Goal: Task Accomplishment & Management: Complete application form

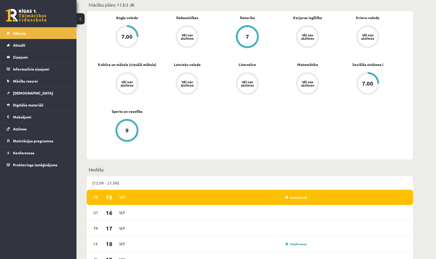
scroll to position [152, 0]
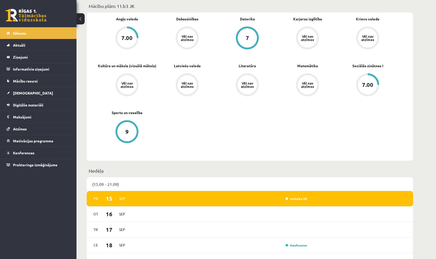
drag, startPoint x: 336, startPoint y: 72, endPoint x: 337, endPoint y: 67, distance: 4.9
click at [299, 67] on div "Matemātika Vēl nav atzīmes" at bounding box center [307, 80] width 60 height 34
click at [44, 95] on link "[DEMOGRAPHIC_DATA]" at bounding box center [38, 93] width 63 height 12
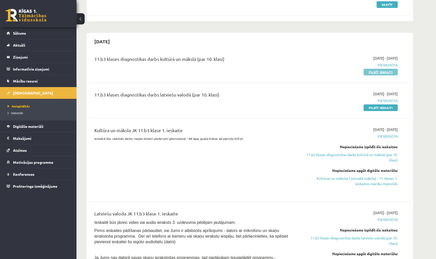
click at [299, 71] on link "Pildīt ieskaiti" at bounding box center [380, 72] width 34 height 7
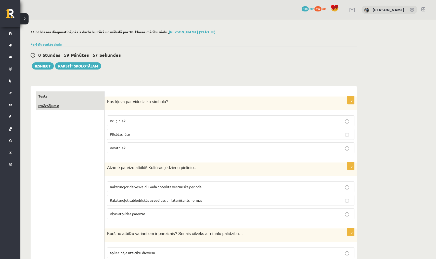
click at [99, 105] on link "Izvērtējums!" at bounding box center [70, 105] width 69 height 9
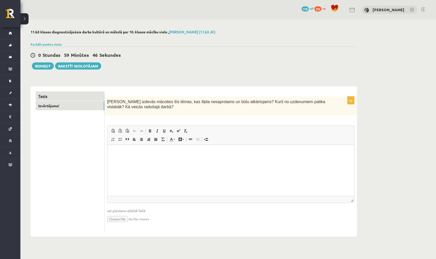
click at [79, 97] on link "Tests" at bounding box center [70, 95] width 69 height 9
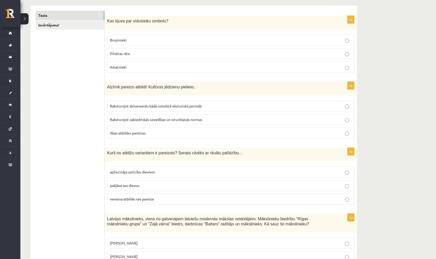
scroll to position [82, 0]
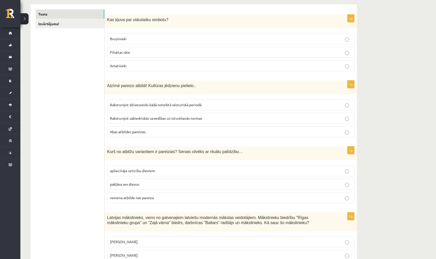
click at [149, 36] on label "Bruņinieki" at bounding box center [230, 38] width 247 height 11
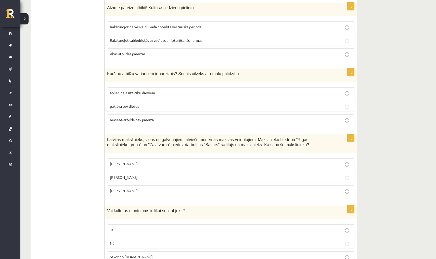
scroll to position [161, 0]
click at [231, 55] on p "Abas atbildes pareizas." at bounding box center [231, 52] width 242 height 5
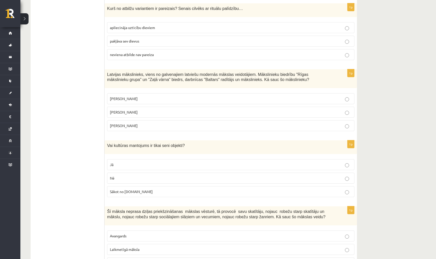
scroll to position [226, 0]
click at [210, 26] on p "apliecināja uzticību dieviem" at bounding box center [231, 26] width 242 height 5
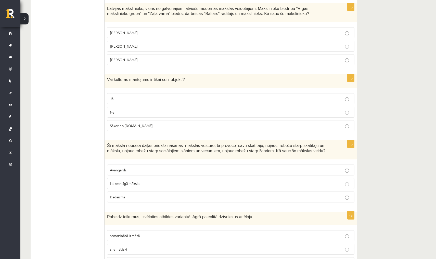
scroll to position [292, 0]
click at [197, 48] on p "Romāns Suta" at bounding box center [231, 45] width 242 height 5
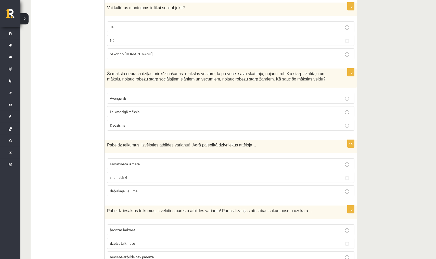
scroll to position [363, 0]
click at [206, 37] on p "Nē" at bounding box center [231, 39] width 242 height 5
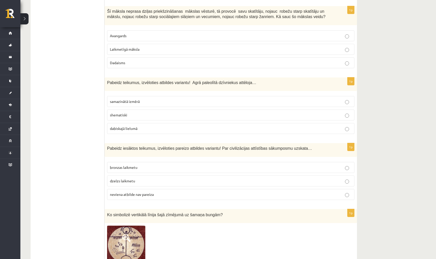
scroll to position [426, 0]
click at [246, 51] on label "Laikmetīgā māksla" at bounding box center [230, 49] width 247 height 11
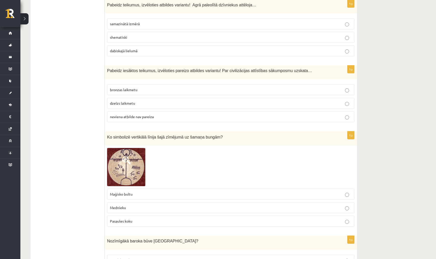
scroll to position [503, 0]
click at [235, 49] on p "dabiskajā lielumā" at bounding box center [231, 50] width 242 height 5
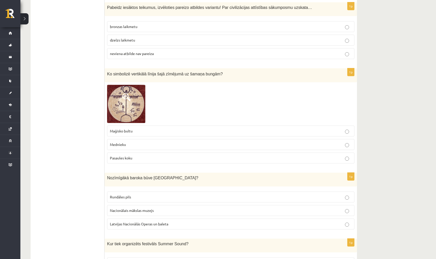
scroll to position [568, 0]
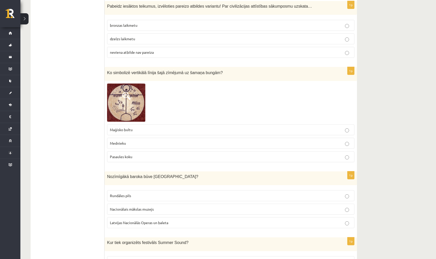
click at [221, 55] on label "neviena atbilde nav pareiza" at bounding box center [230, 52] width 247 height 11
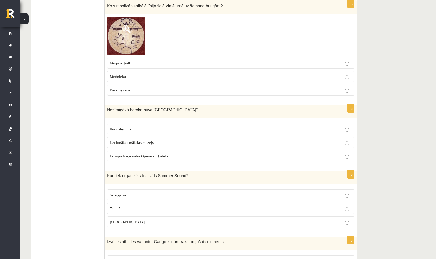
scroll to position [634, 0]
click at [130, 38] on img at bounding box center [126, 36] width 38 height 38
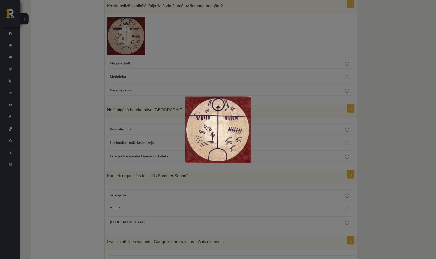
click at [213, 61] on div at bounding box center [218, 129] width 436 height 259
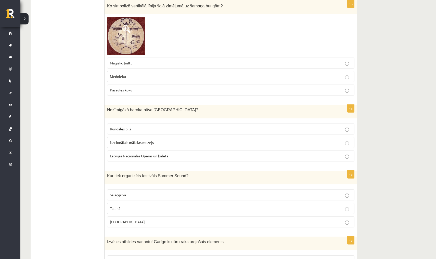
click at [222, 87] on p "Pasaules koku" at bounding box center [231, 89] width 242 height 5
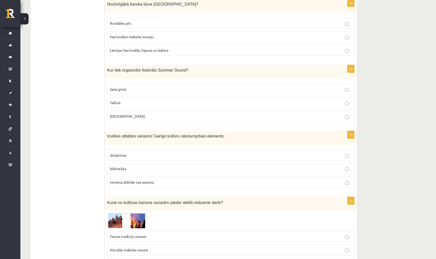
scroll to position [740, 0]
click at [201, 22] on p "Rundāles pils" at bounding box center [231, 22] width 242 height 5
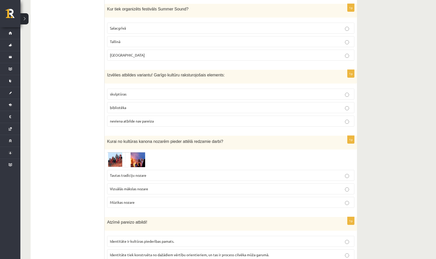
scroll to position [801, 0]
click at [171, 53] on p "Liepājā" at bounding box center [231, 54] width 242 height 5
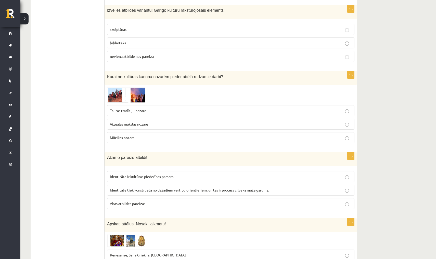
scroll to position [866, 0]
click at [183, 37] on label "bibliotēka" at bounding box center [230, 42] width 247 height 11
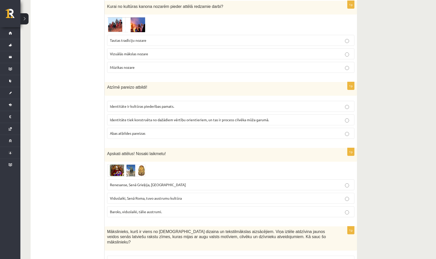
scroll to position [936, 0]
click at [118, 32] on fieldset "Tautas tradīciju nozare Vizuālās mākslas nozare Mūzikas nozare" at bounding box center [230, 53] width 247 height 42
click at [120, 24] on img at bounding box center [126, 24] width 38 height 15
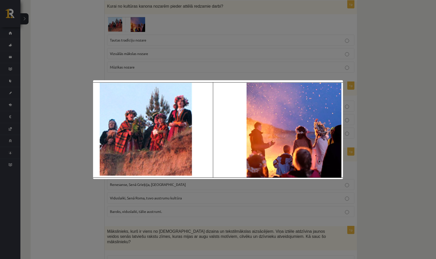
click at [225, 41] on div at bounding box center [218, 129] width 436 height 259
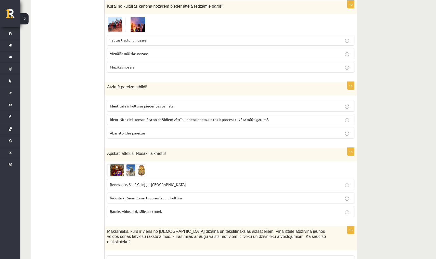
click at [223, 41] on label "Tautas tradīciju nozare" at bounding box center [230, 40] width 247 height 11
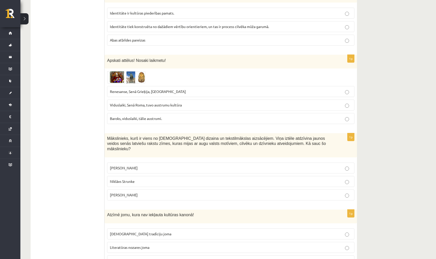
scroll to position [1030, 0]
click at [168, 40] on label "Abas atbildes pareizas" at bounding box center [230, 39] width 247 height 11
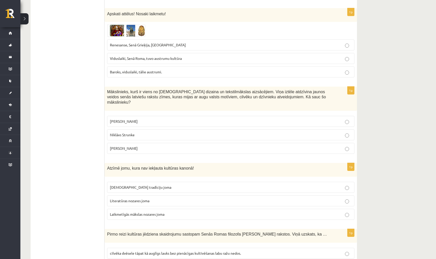
scroll to position [1077, 0]
click at [122, 24] on img at bounding box center [126, 30] width 38 height 12
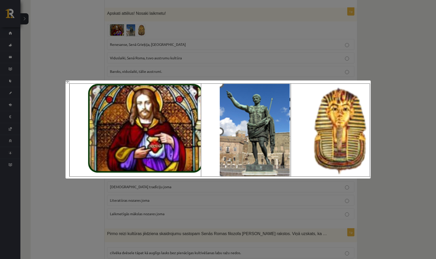
click at [217, 65] on div at bounding box center [218, 129] width 436 height 259
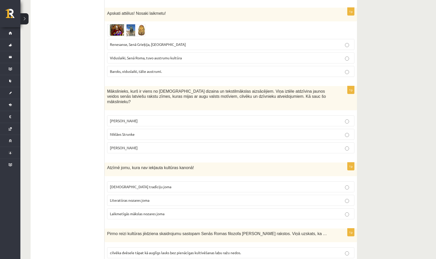
click at [200, 42] on p "Renesanse, Senā Grieķija, Ēģipte" at bounding box center [231, 44] width 242 height 5
click at [184, 52] on label "Viduslaiki, Senā Roma, tuvo austrumu kultūra" at bounding box center [230, 57] width 247 height 11
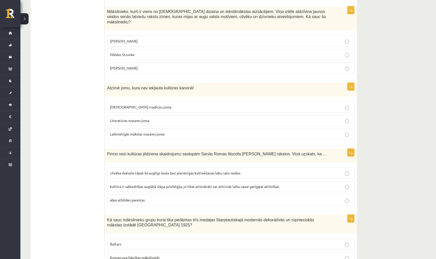
scroll to position [1156, 0]
click at [175, 36] on label "Ansis Cīrulis" at bounding box center [230, 41] width 247 height 11
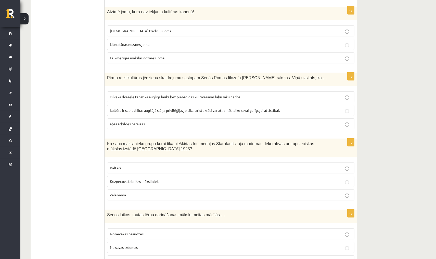
scroll to position [1233, 0]
click at [183, 55] on p "Laikmetīgās mākslas nozares joma" at bounding box center [231, 57] width 242 height 5
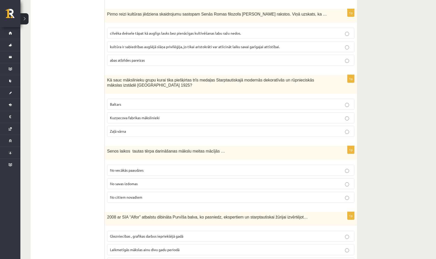
scroll to position [1296, 0]
click at [175, 28] on label "cilvēka dvēsele tāpat kā auglīgs lauks bez pienācīgas kultivēšanas labu ražu ne…" at bounding box center [230, 33] width 247 height 11
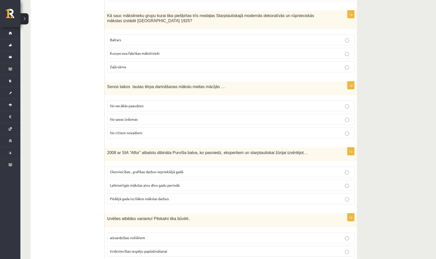
scroll to position [1361, 0]
click at [188, 37] on p "Baltars" at bounding box center [231, 39] width 242 height 5
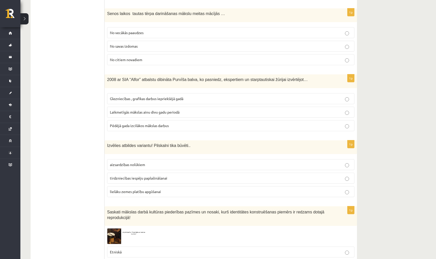
scroll to position [1434, 0]
click at [154, 30] on p "No vecākās paaudzes" at bounding box center [231, 32] width 242 height 5
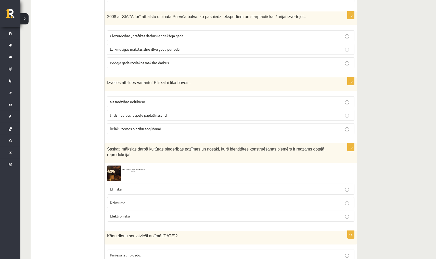
scroll to position [1497, 0]
click at [175, 57] on label "Pēdējā gada izcilākos mākslas darbus" at bounding box center [230, 62] width 247 height 11
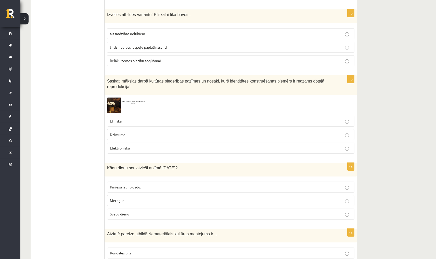
scroll to position [1565, 0]
click at [163, 31] on p "aizsardzības nolūkiem" at bounding box center [231, 33] width 242 height 5
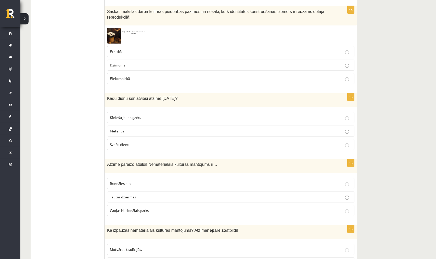
scroll to position [1633, 0]
click at [119, 34] on img at bounding box center [126, 37] width 38 height 16
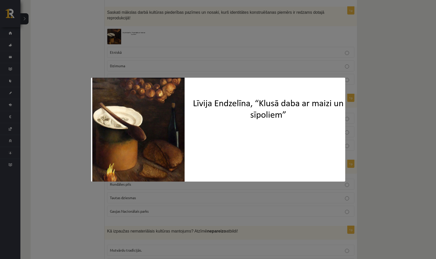
click at [185, 64] on div at bounding box center [218, 129] width 436 height 259
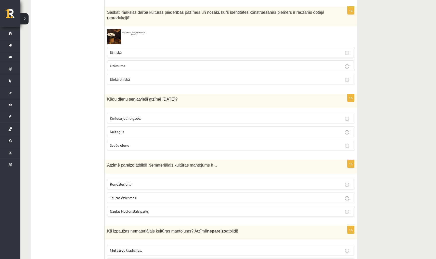
click at [119, 29] on img at bounding box center [126, 37] width 38 height 16
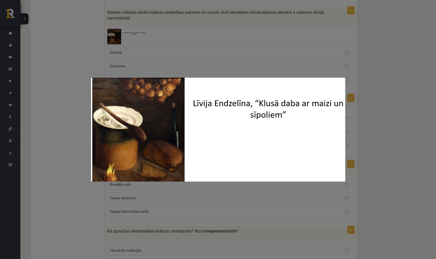
click at [172, 58] on div at bounding box center [218, 129] width 436 height 259
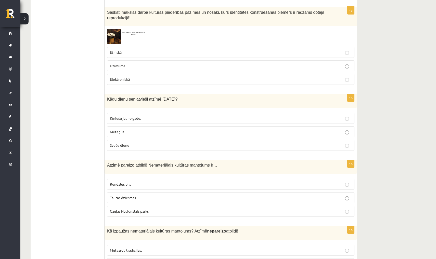
click at [147, 47] on label "Etniskā" at bounding box center [230, 52] width 247 height 11
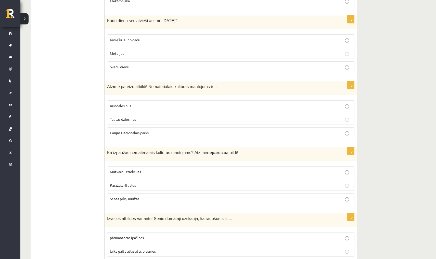
scroll to position [1712, 0]
click at [162, 64] on p "Sveču dienu" at bounding box center [231, 66] width 242 height 5
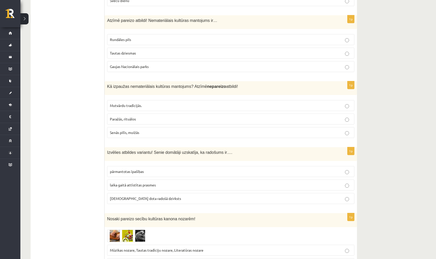
scroll to position [1778, 0]
click at [176, 64] on p "Gaujas Nacionālais parks" at bounding box center [231, 66] width 242 height 5
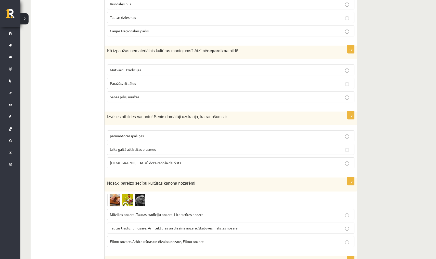
scroll to position [1840, 0]
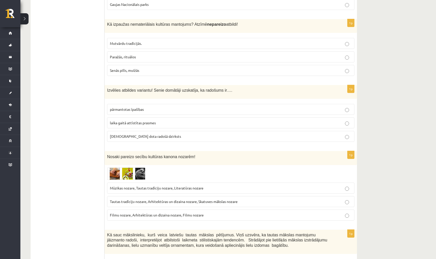
click at [157, 54] on p "Paražās, rituālos" at bounding box center [231, 56] width 242 height 5
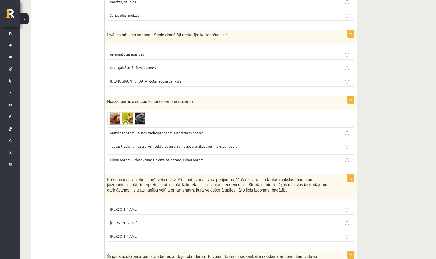
scroll to position [1896, 0]
click at [181, 78] on p "dieva dota radošā dzirksts" at bounding box center [231, 80] width 242 height 5
click at [175, 48] on label "pārmantotas īpašības" at bounding box center [230, 53] width 247 height 11
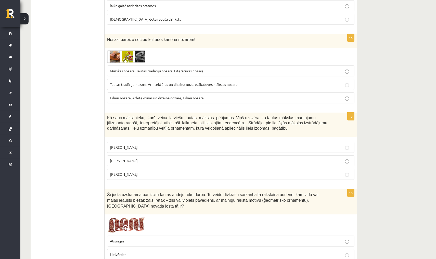
scroll to position [1966, 0]
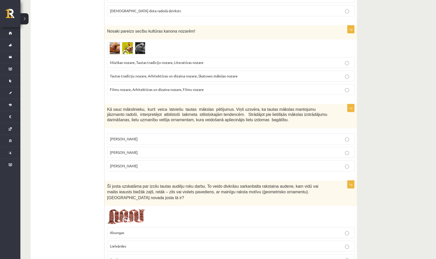
click at [129, 50] on span at bounding box center [126, 54] width 8 height 8
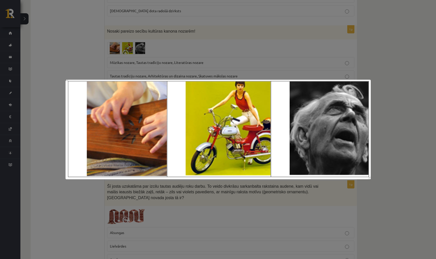
click at [186, 53] on div at bounding box center [218, 129] width 436 height 259
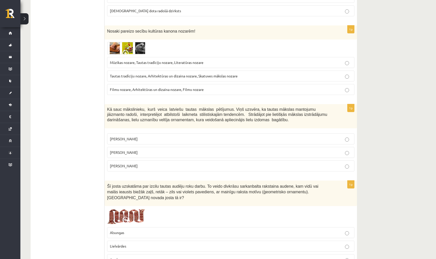
click at [190, 74] on span "Tautas tradīciju nozare, Arhitektūras un dizaina nozare, Skatuves mākslas nozare" at bounding box center [174, 76] width 128 height 5
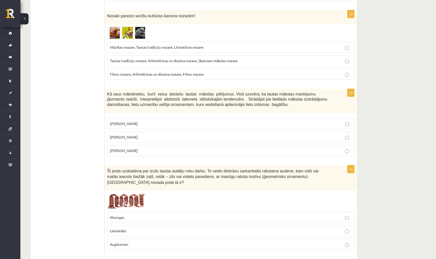
scroll to position [1981, 0]
click at [220, 146] on label "Rihards Zariņš" at bounding box center [230, 151] width 247 height 11
click at [250, 215] on p "Alsungas" at bounding box center [231, 217] width 242 height 5
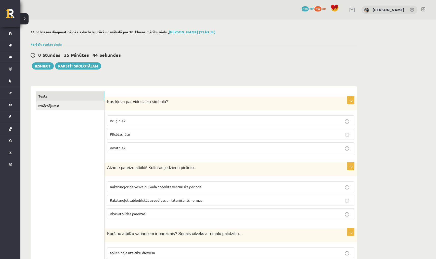
scroll to position [0, 0]
click at [98, 104] on link "Izvērtējums!" at bounding box center [70, 105] width 69 height 9
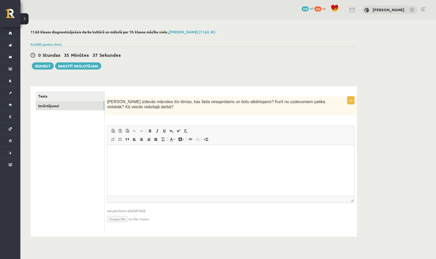
click at [132, 154] on p "Editor, wiswyg-editor-user-answer-47024755379600" at bounding box center [230, 152] width 236 height 5
click at [41, 63] on button "Iesniegt" at bounding box center [43, 65] width 22 height 7
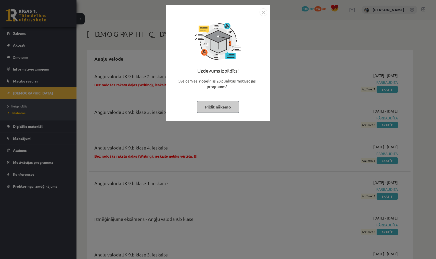
click at [263, 13] on img "Close" at bounding box center [263, 12] width 8 height 8
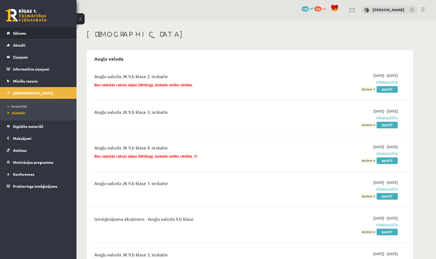
click at [70, 32] on li "Sākums" at bounding box center [38, 33] width 76 height 12
click at [66, 35] on link "Sākums" at bounding box center [38, 33] width 63 height 12
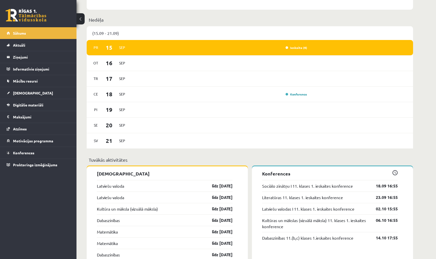
scroll to position [303, 0]
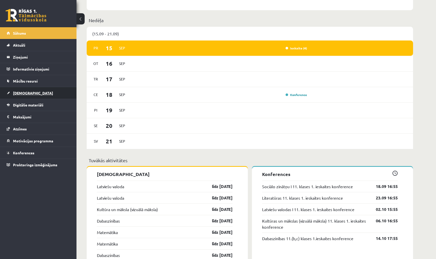
click at [58, 95] on link "[DEMOGRAPHIC_DATA]" at bounding box center [38, 93] width 63 height 12
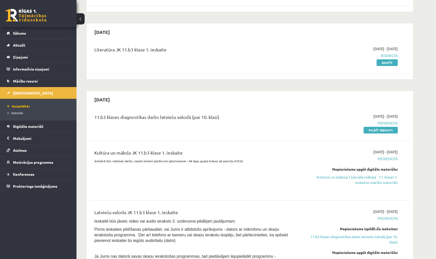
scroll to position [96, 0]
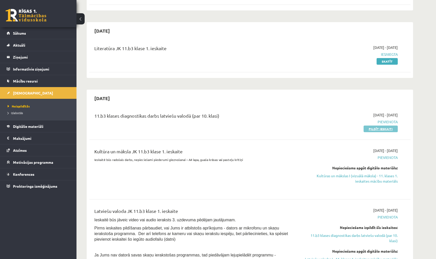
click at [372, 128] on link "Pildīt ieskaiti" at bounding box center [380, 129] width 34 height 7
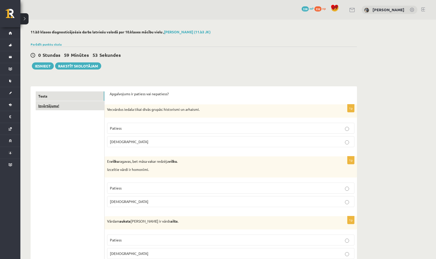
click at [64, 107] on link "Izvērtējums!" at bounding box center [70, 105] width 69 height 9
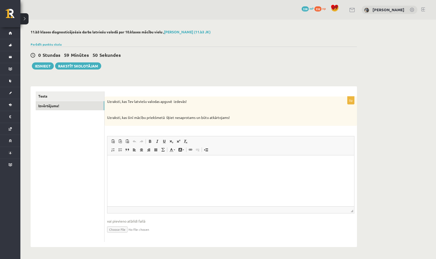
click at [149, 163] on p "Editor, wiswyg-editor-user-answer-47024937393660" at bounding box center [230, 162] width 236 height 5
click at [77, 99] on link "Tests" at bounding box center [70, 95] width 69 height 9
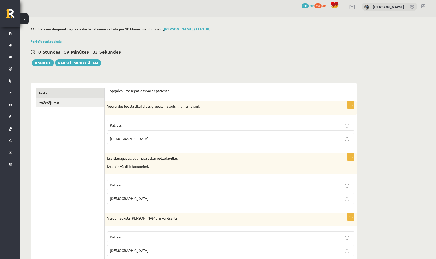
scroll to position [4, 0]
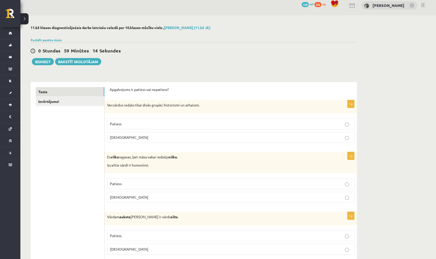
click at [150, 139] on p "Aplams" at bounding box center [231, 137] width 242 height 5
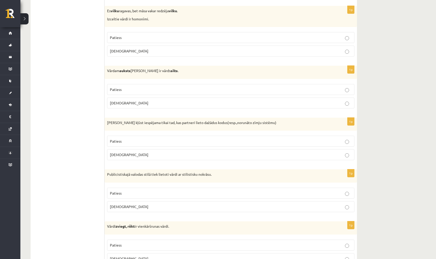
scroll to position [151, 0]
click at [116, 40] on label "Patiess" at bounding box center [230, 37] width 247 height 11
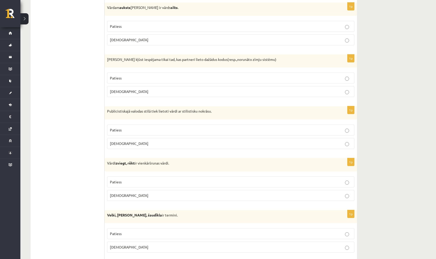
scroll to position [214, 0]
click at [136, 23] on p "Patiess" at bounding box center [231, 25] width 242 height 5
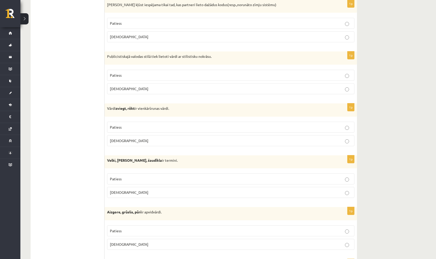
scroll to position [267, 0]
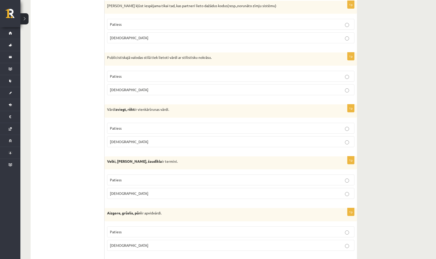
click at [149, 39] on p "Aplams" at bounding box center [231, 37] width 242 height 5
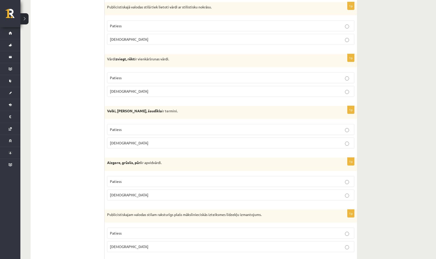
scroll to position [318, 0]
click at [194, 41] on p "Aplams" at bounding box center [231, 39] width 242 height 5
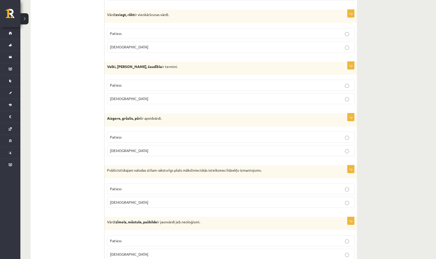
scroll to position [363, 0]
click at [218, 34] on p "Patiess" at bounding box center [231, 33] width 242 height 5
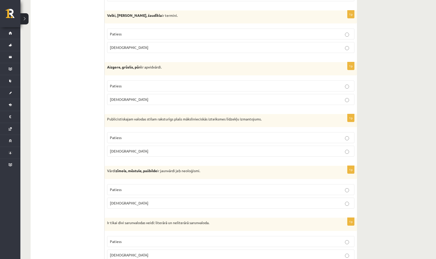
scroll to position [414, 0]
click at [193, 34] on p "Patiess" at bounding box center [231, 33] width 242 height 5
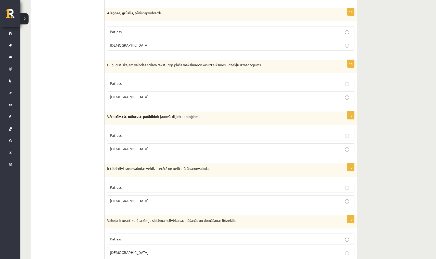
scroll to position [470, 0]
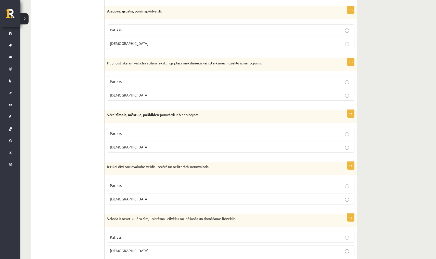
click at [160, 27] on p "Patiess" at bounding box center [231, 29] width 242 height 5
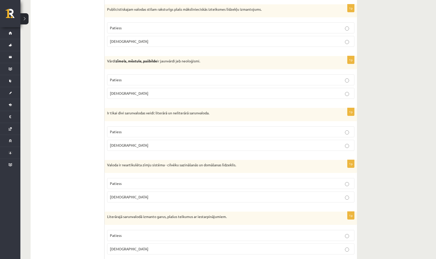
scroll to position [523, 0]
click at [160, 29] on p "Patiess" at bounding box center [231, 28] width 242 height 5
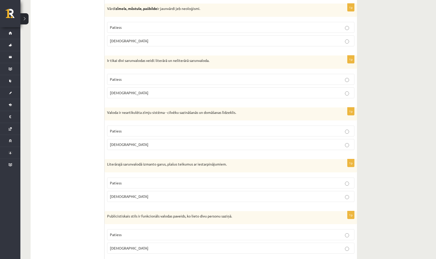
scroll to position [576, 0]
click at [160, 25] on p "Patiess" at bounding box center [231, 27] width 242 height 5
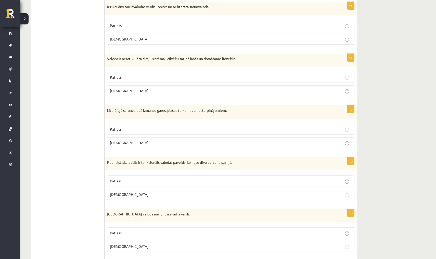
scroll to position [630, 0]
click at [183, 37] on p "Aplams" at bounding box center [231, 38] width 242 height 5
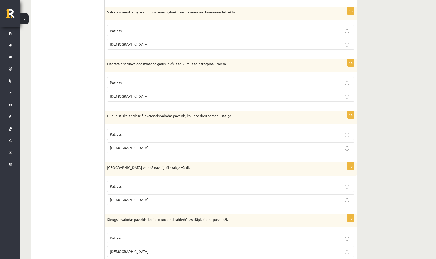
scroll to position [675, 0]
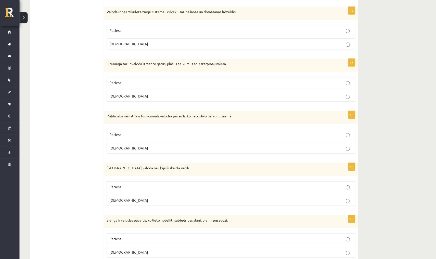
click at [187, 29] on p "Patiess" at bounding box center [231, 31] width 242 height 5
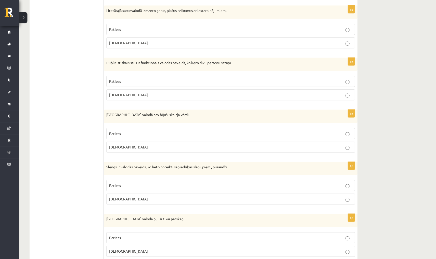
scroll to position [729, 0]
click at [238, 250] on label "Aplams" at bounding box center [230, 251] width 247 height 11
click at [211, 183] on p "Patiess" at bounding box center [231, 185] width 242 height 5
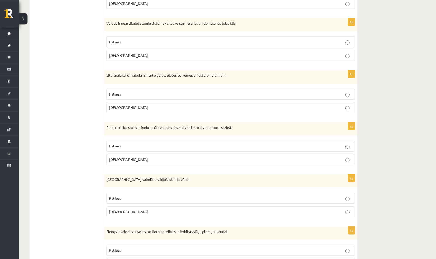
scroll to position [664, 0]
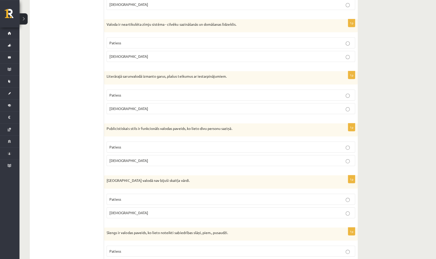
click at [231, 199] on label "Patiess" at bounding box center [230, 198] width 247 height 11
click at [216, 95] on p "Patiess" at bounding box center [231, 94] width 242 height 5
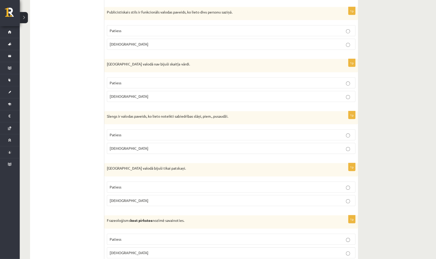
scroll to position [779, 0]
click at [144, 42] on p "Aplams" at bounding box center [231, 44] width 242 height 5
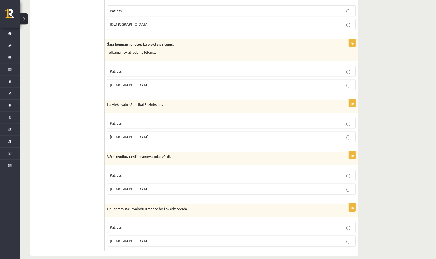
scroll to position [1417, 0]
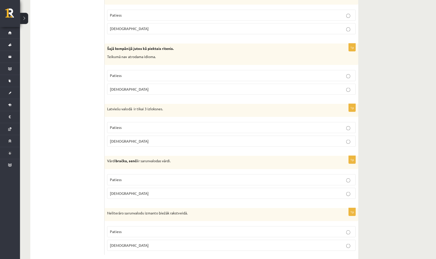
click at [246, 177] on p "Patiess" at bounding box center [231, 179] width 242 height 5
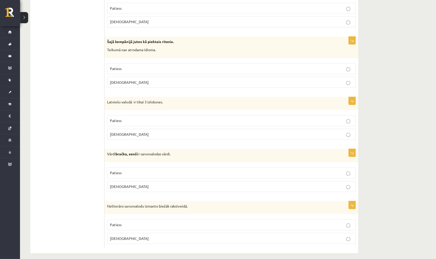
scroll to position [1423, 0]
click at [270, 226] on fieldset "Patiess Aplams" at bounding box center [230, 231] width 247 height 29
click at [271, 236] on p "Aplams" at bounding box center [231, 238] width 242 height 5
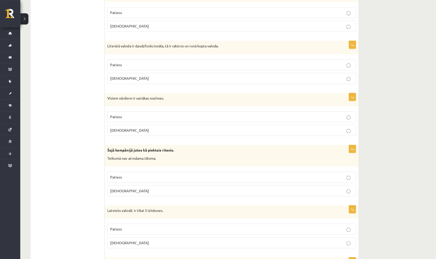
scroll to position [1316, 0]
click at [200, 176] on label "Patiess" at bounding box center [230, 176] width 247 height 11
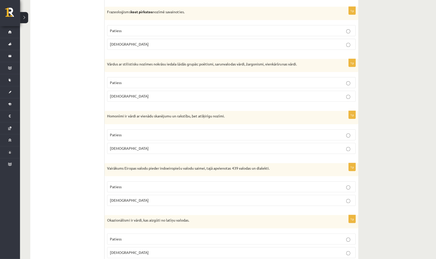
scroll to position [987, 0]
click at [220, 39] on label "Aplams" at bounding box center [230, 44] width 247 height 11
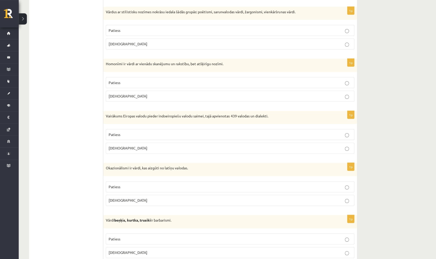
scroll to position [1038, 0]
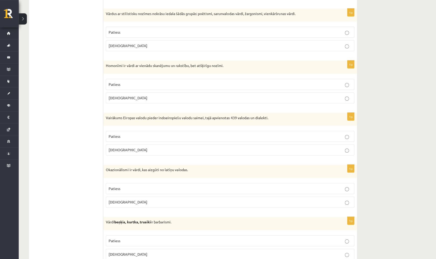
click at [185, 31] on label "Patiess" at bounding box center [230, 31] width 247 height 11
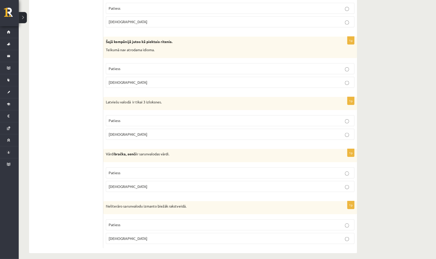
scroll to position [1423, 0]
click at [215, 123] on fieldset "Patiess Aplams" at bounding box center [230, 128] width 247 height 29
click at [215, 120] on label "Patiess" at bounding box center [230, 121] width 247 height 11
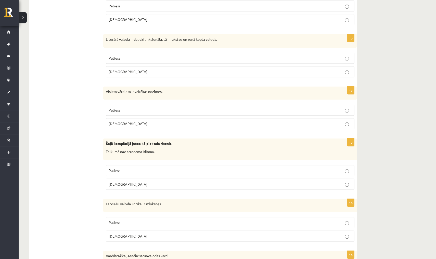
scroll to position [1322, 0]
click at [231, 179] on label "Aplams" at bounding box center [230, 184] width 247 height 11
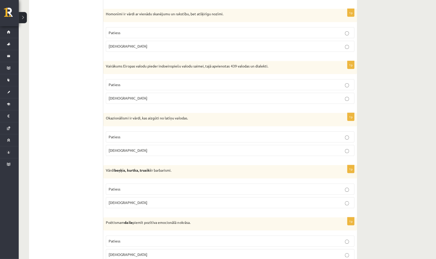
scroll to position [1090, 0]
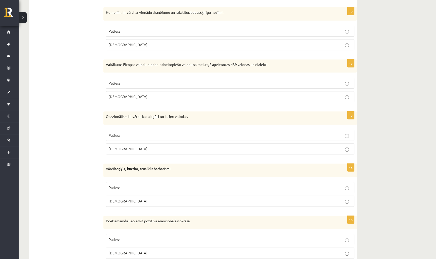
click at [179, 32] on label "Patiess" at bounding box center [230, 32] width 247 height 11
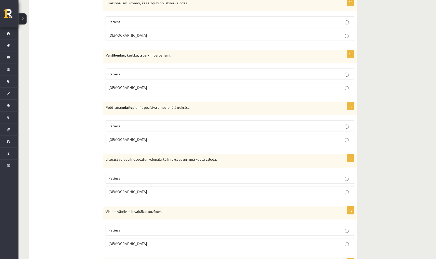
scroll to position [1202, 0]
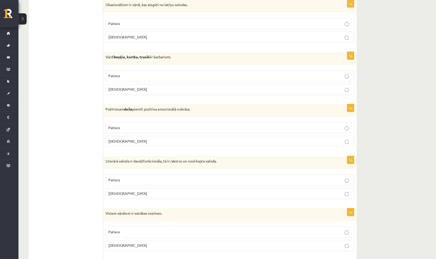
click at [275, 242] on p "Aplams" at bounding box center [231, 244] width 242 height 5
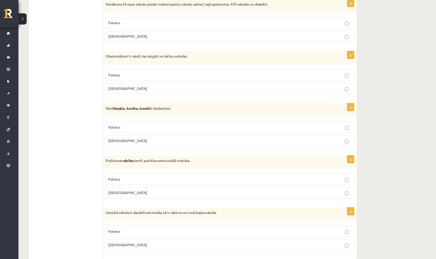
scroll to position [1149, 0]
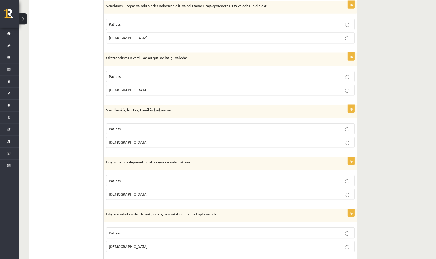
click at [271, 179] on label "Patiess" at bounding box center [230, 180] width 247 height 11
click at [284, 229] on p "Patiess" at bounding box center [231, 231] width 242 height 5
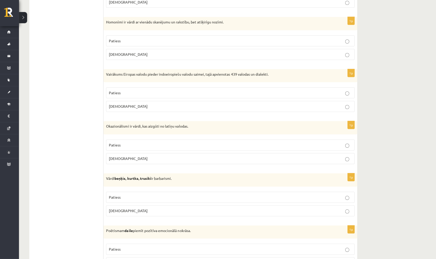
scroll to position [1081, 0]
click at [281, 194] on p "Patiess" at bounding box center [231, 196] width 242 height 5
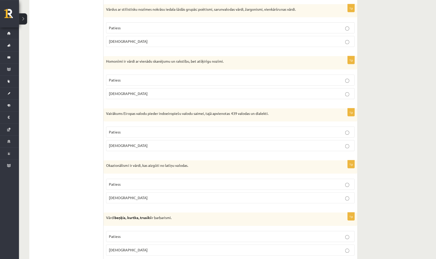
scroll to position [1042, 0]
click at [286, 195] on p "Aplams" at bounding box center [231, 197] width 242 height 5
click at [255, 126] on label "Patiess" at bounding box center [230, 131] width 247 height 11
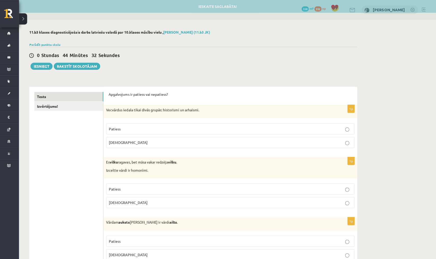
scroll to position [0, 0]
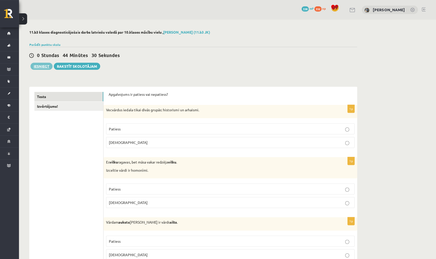
click at [45, 64] on button "Iesniegt" at bounding box center [43, 65] width 22 height 7
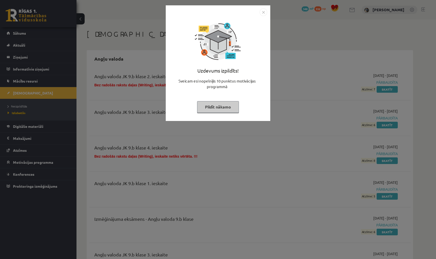
click at [262, 13] on img "Close" at bounding box center [263, 12] width 8 height 8
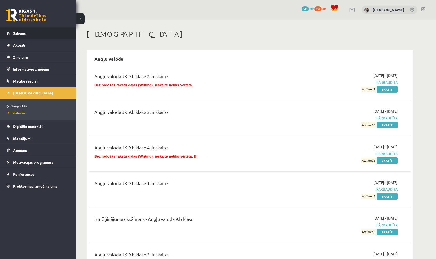
click at [44, 34] on link "Sākums" at bounding box center [38, 33] width 63 height 12
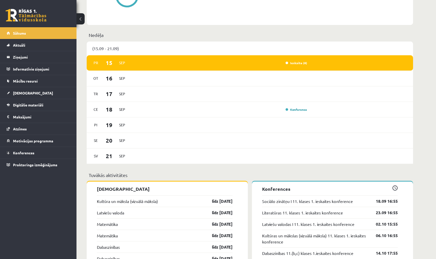
scroll to position [280, 0]
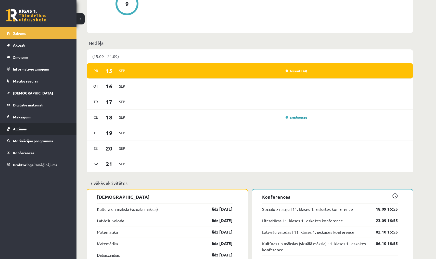
click at [36, 129] on link "Atzīmes" at bounding box center [38, 129] width 63 height 12
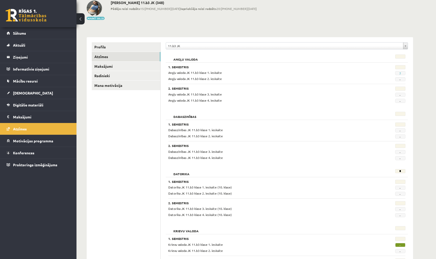
scroll to position [29, 0]
click at [69, 35] on link "Sākums" at bounding box center [38, 33] width 63 height 12
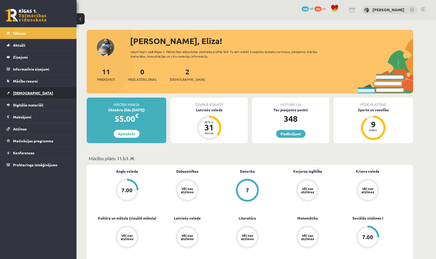
click at [34, 93] on link "[DEMOGRAPHIC_DATA]" at bounding box center [38, 93] width 63 height 12
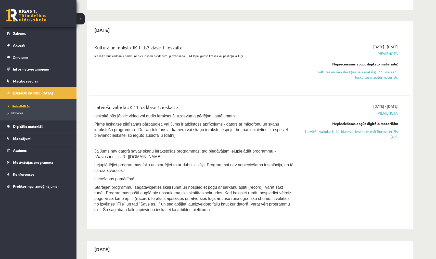
scroll to position [162, 0]
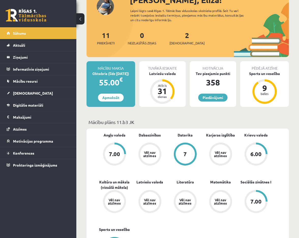
scroll to position [42, 0]
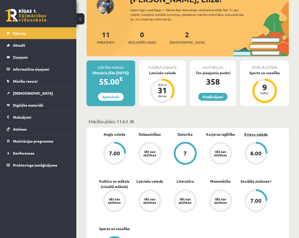
click at [259, 133] on link "Krievu valoda" at bounding box center [256, 133] width 23 height 5
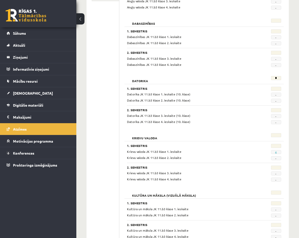
scroll to position [124, 0]
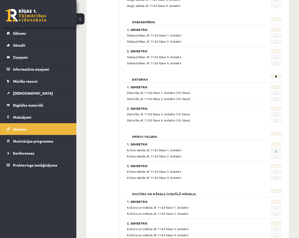
click at [276, 150] on link "6" at bounding box center [276, 151] width 2 height 4
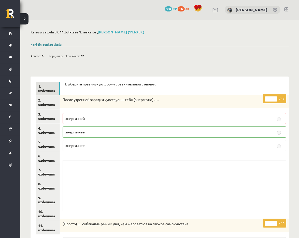
click at [58, 43] on link "Parādīt punktu skalu" at bounding box center [46, 44] width 31 height 4
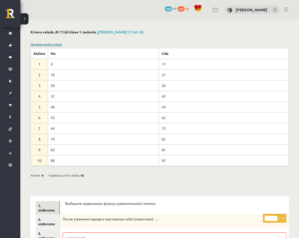
click at [58, 43] on link "Noslēpt punktu skalu" at bounding box center [47, 44] width 32 height 4
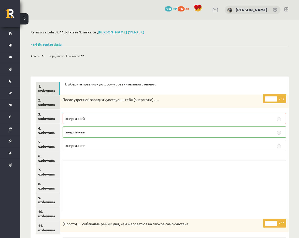
click at [49, 106] on link "2. uzdevums" at bounding box center [48, 102] width 24 height 14
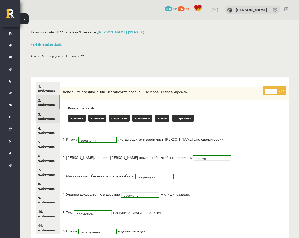
click at [50, 118] on link "3. uzdevums" at bounding box center [48, 116] width 24 height 14
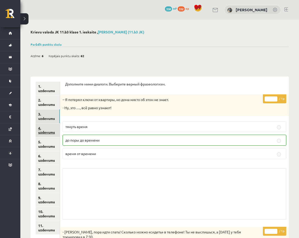
click at [46, 134] on link "4. uzdevums" at bounding box center [48, 130] width 24 height 14
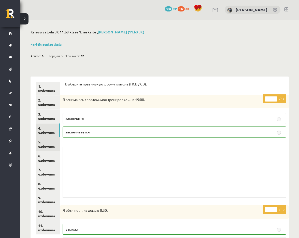
click at [45, 141] on link "5. uzdevums" at bounding box center [48, 144] width 24 height 14
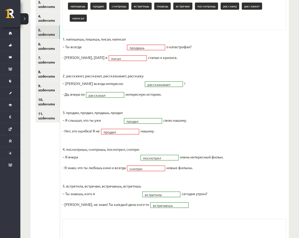
scroll to position [54, 0]
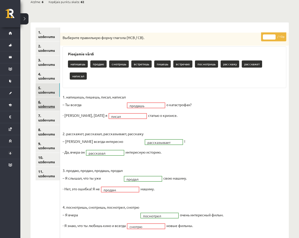
click at [55, 101] on link "6. uzdevums" at bounding box center [48, 104] width 24 height 14
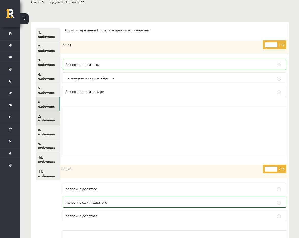
click at [52, 117] on link "7. uzdevums" at bounding box center [48, 118] width 24 height 14
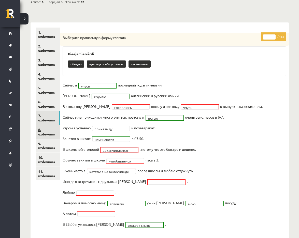
click at [48, 130] on link "8. uzdevums" at bounding box center [48, 132] width 24 height 14
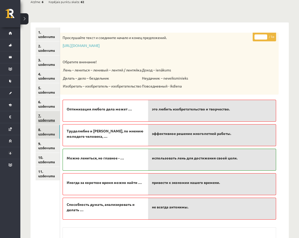
click at [44, 114] on link "7. uzdevums" at bounding box center [48, 118] width 24 height 14
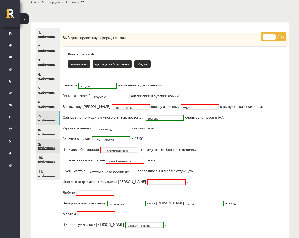
click at [44, 139] on link "9. uzdevums" at bounding box center [48, 146] width 24 height 14
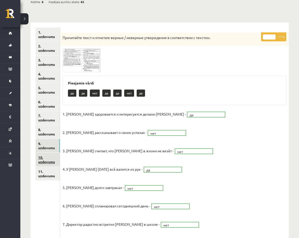
click at [47, 156] on link "10. uzdevums" at bounding box center [48, 160] width 24 height 14
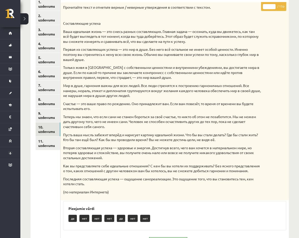
scroll to position [84, 0]
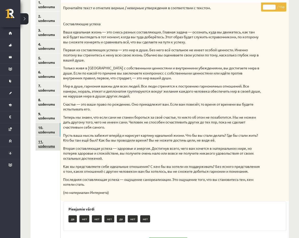
click at [50, 141] on link "11. uzdevums" at bounding box center [48, 144] width 25 height 14
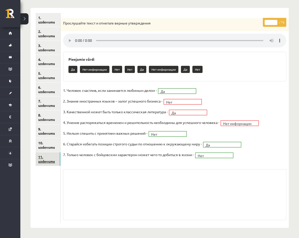
scroll to position [62, 0]
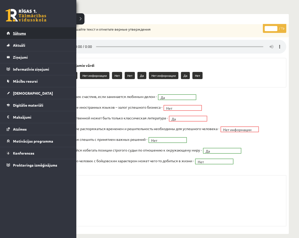
click at [20, 32] on span "Sākums" at bounding box center [19, 33] width 13 height 5
